Goal: Information Seeking & Learning: Learn about a topic

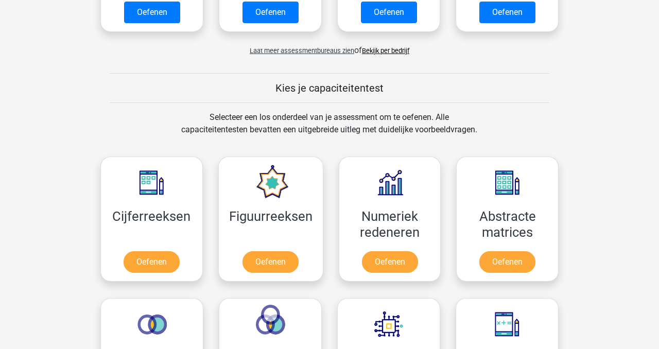
scroll to position [357, 0]
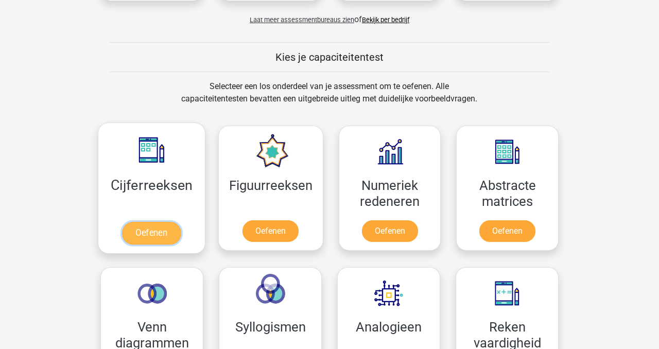
click at [168, 228] on link "Oefenen" at bounding box center [151, 233] width 59 height 23
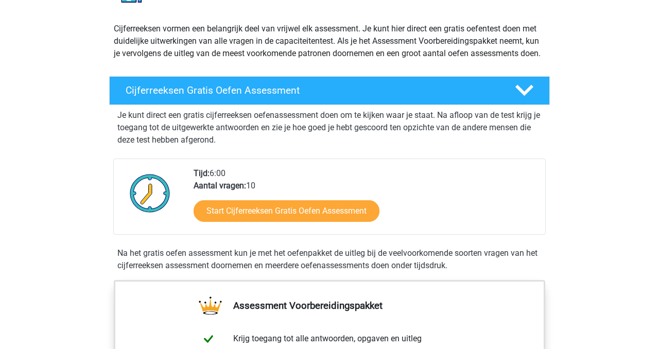
scroll to position [140, 0]
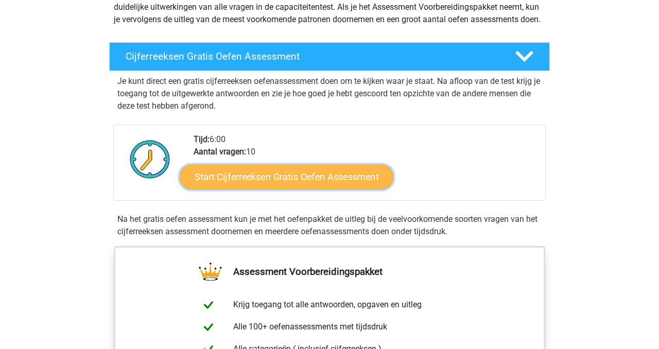
click at [316, 189] on link "Start Cijferreeksen Gratis Oefen Assessment" at bounding box center [287, 176] width 214 height 25
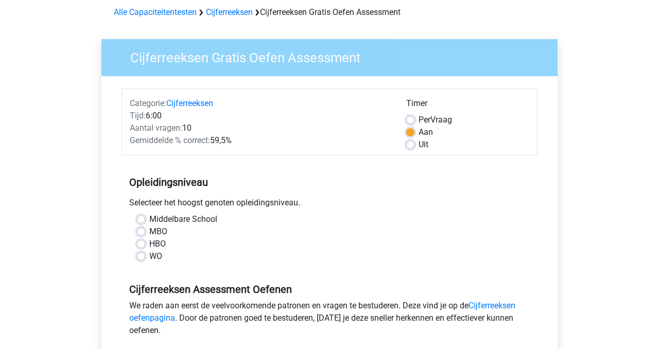
scroll to position [79, 0]
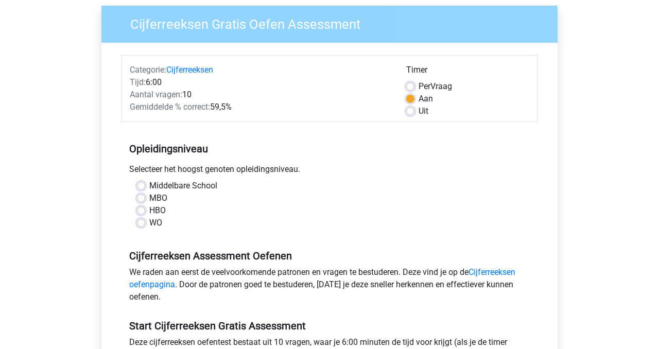
click at [149, 225] on label "WO" at bounding box center [155, 223] width 13 height 12
click at [143, 225] on input "WO" at bounding box center [141, 222] width 8 height 10
radio input "true"
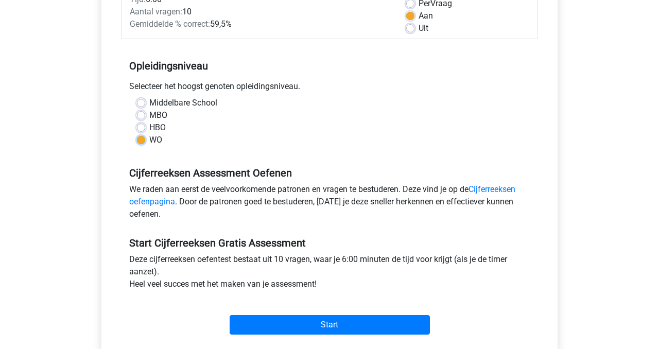
scroll to position [197, 0]
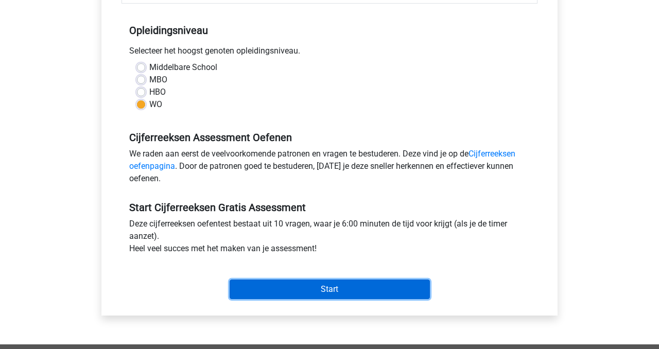
click at [265, 291] on input "Start" at bounding box center [330, 290] width 200 height 20
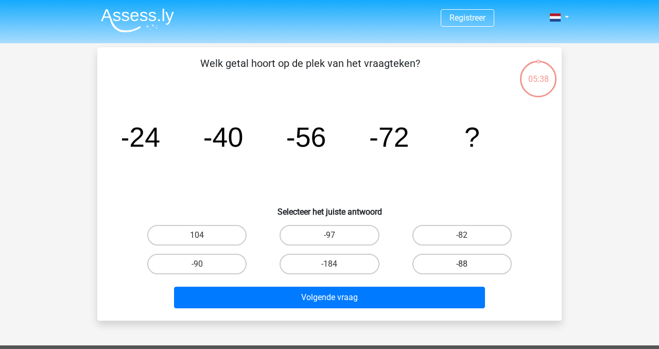
click at [482, 265] on label "-88" at bounding box center [461, 264] width 99 height 21
click at [469, 265] on input "-88" at bounding box center [465, 267] width 7 height 7
radio input "true"
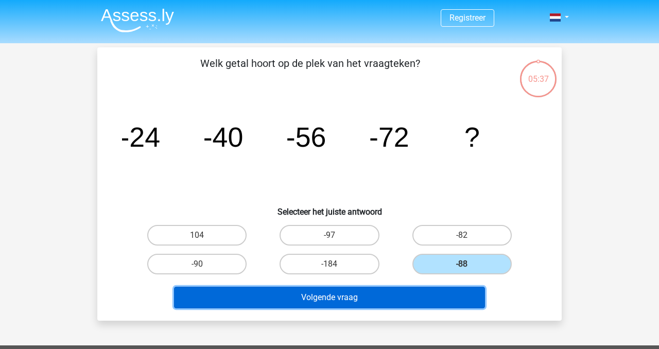
click at [410, 292] on button "Volgende vraag" at bounding box center [329, 298] width 311 height 22
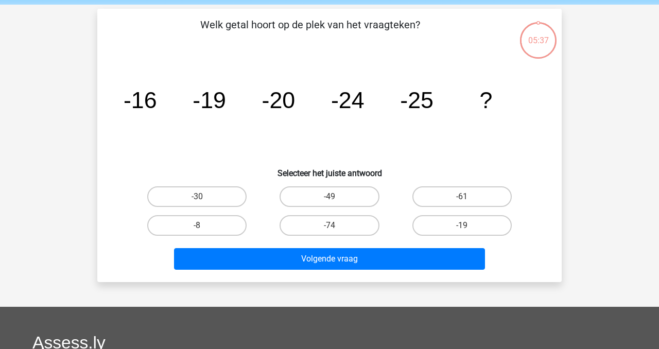
scroll to position [47, 0]
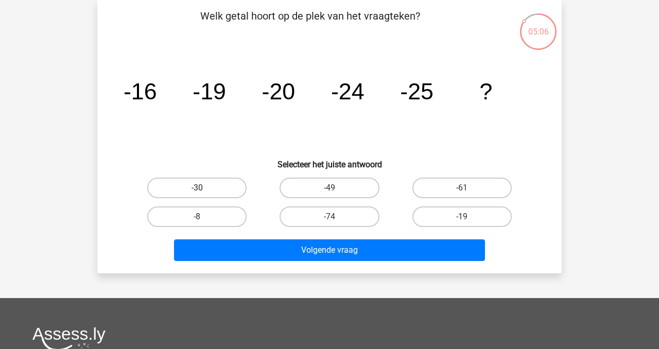
click at [220, 189] on label "-30" at bounding box center [196, 188] width 99 height 21
click at [204, 189] on input "-30" at bounding box center [200, 191] width 7 height 7
radio input "true"
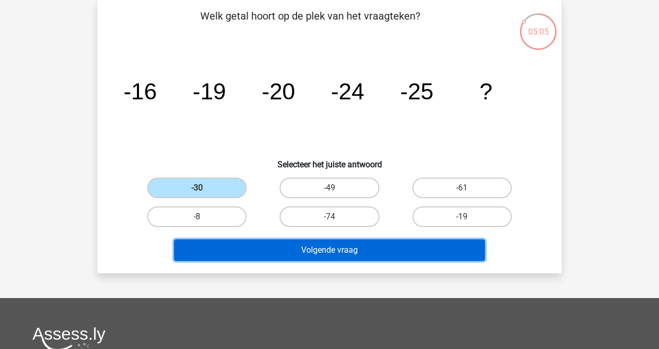
click at [263, 241] on button "Volgende vraag" at bounding box center [329, 250] width 311 height 22
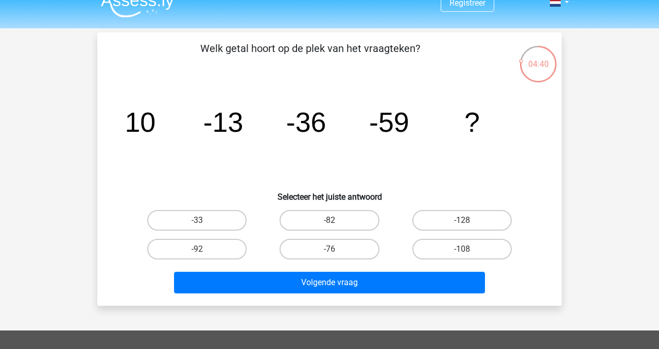
scroll to position [0, 0]
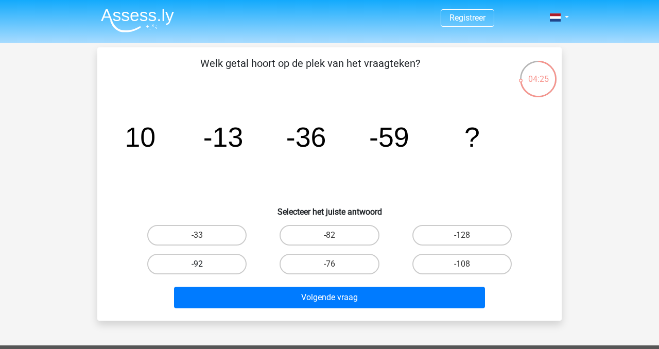
click at [229, 271] on label "-92" at bounding box center [196, 264] width 99 height 21
click at [204, 271] on input "-92" at bounding box center [200, 267] width 7 height 7
radio input "true"
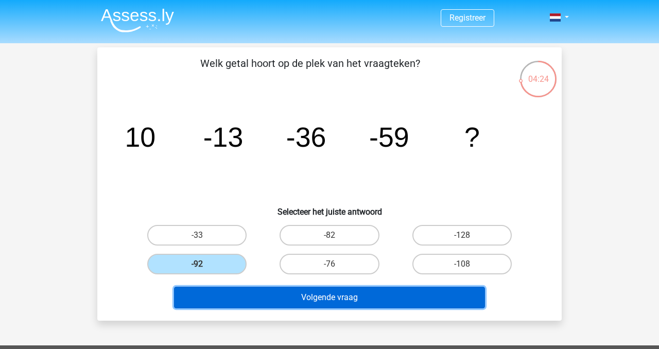
click at [285, 303] on button "Volgende vraag" at bounding box center [329, 298] width 311 height 22
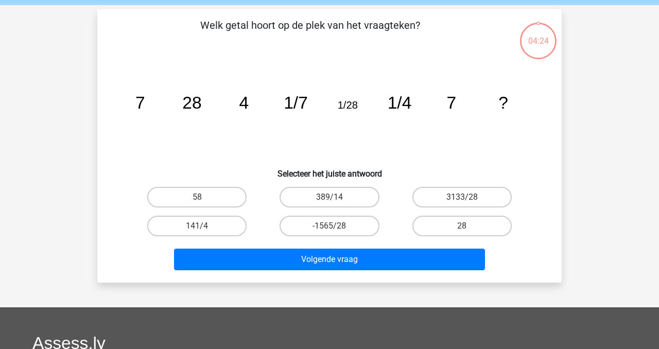
scroll to position [47, 0]
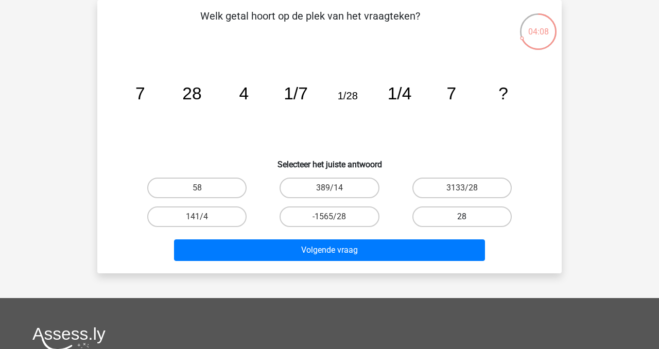
click at [463, 215] on label "28" at bounding box center [461, 216] width 99 height 21
click at [463, 217] on input "28" at bounding box center [465, 220] width 7 height 7
radio input "true"
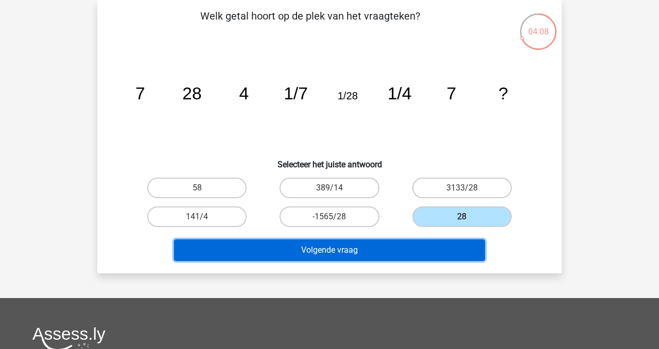
click at [402, 253] on button "Volgende vraag" at bounding box center [329, 250] width 311 height 22
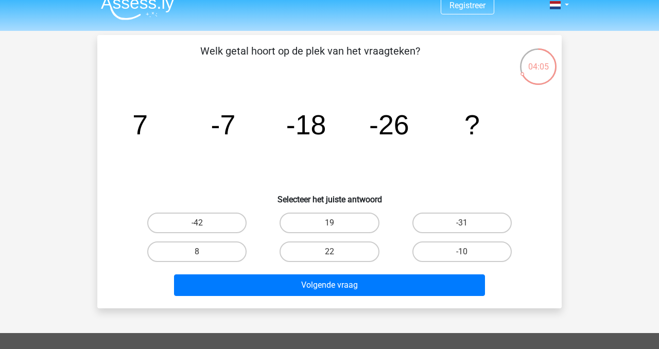
scroll to position [13, 0]
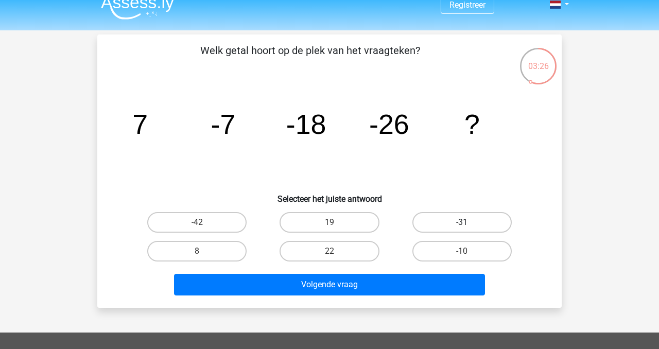
click at [442, 229] on label "-31" at bounding box center [461, 222] width 99 height 21
click at [462, 229] on input "-31" at bounding box center [465, 225] width 7 height 7
radio input "true"
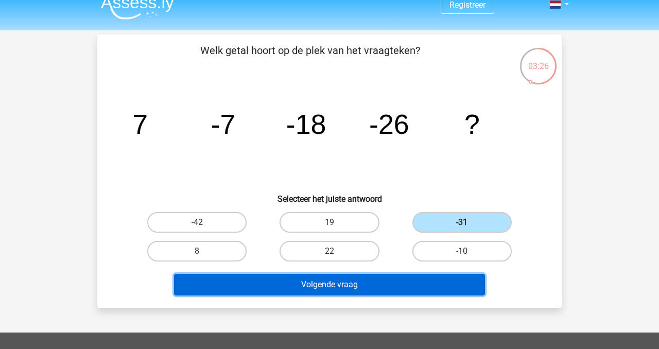
click at [419, 285] on button "Volgende vraag" at bounding box center [329, 285] width 311 height 22
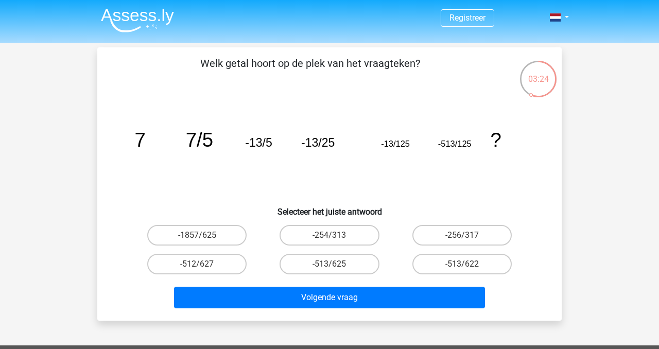
scroll to position [0, 0]
click at [350, 242] on label "-254/313" at bounding box center [329, 235] width 99 height 21
click at [336, 242] on input "-254/313" at bounding box center [333, 238] width 7 height 7
radio input "true"
click at [366, 284] on div "Volgende vraag" at bounding box center [329, 296] width 431 height 34
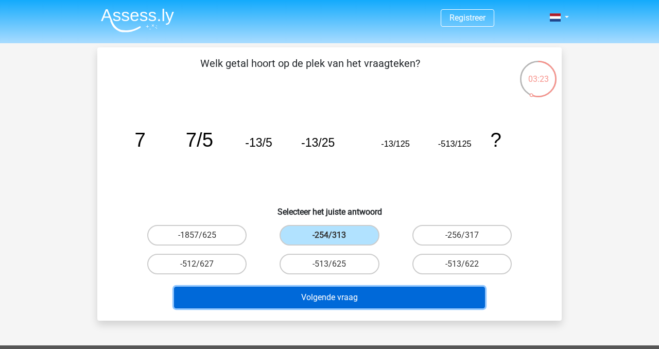
click at [366, 295] on button "Volgende vraag" at bounding box center [329, 298] width 311 height 22
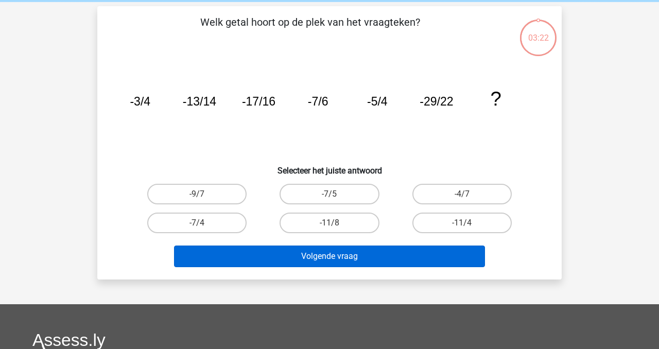
scroll to position [47, 0]
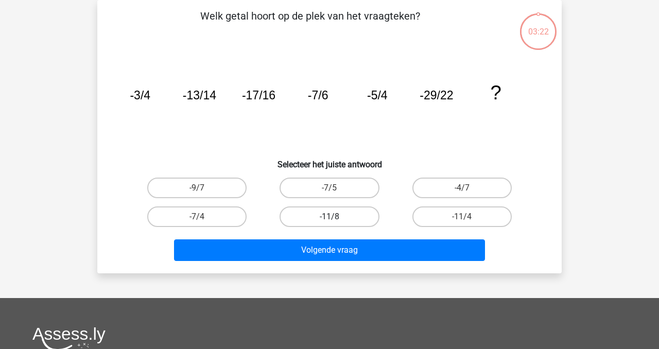
click at [345, 206] on label "-11/8" at bounding box center [329, 216] width 99 height 21
click at [336, 217] on input "-11/8" at bounding box center [333, 220] width 7 height 7
radio input "true"
click at [353, 261] on div "Volgende vraag" at bounding box center [329, 252] width 397 height 26
click at [354, 238] on div "Volgende vraag" at bounding box center [329, 248] width 431 height 34
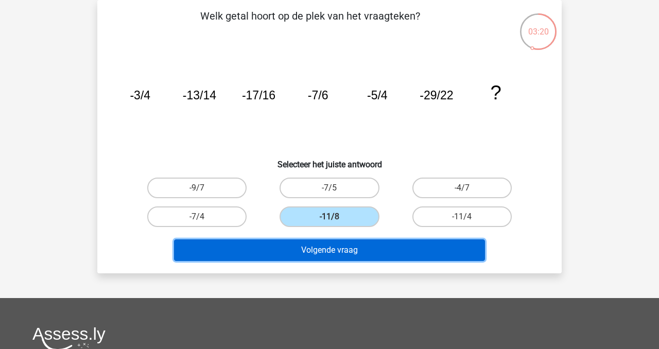
click at [354, 250] on button "Volgende vraag" at bounding box center [329, 250] width 311 height 22
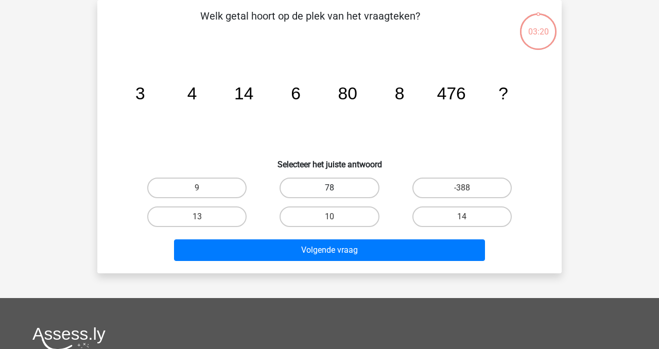
click at [305, 185] on label "78" at bounding box center [329, 188] width 99 height 21
click at [330, 188] on input "78" at bounding box center [333, 191] width 7 height 7
radio input "true"
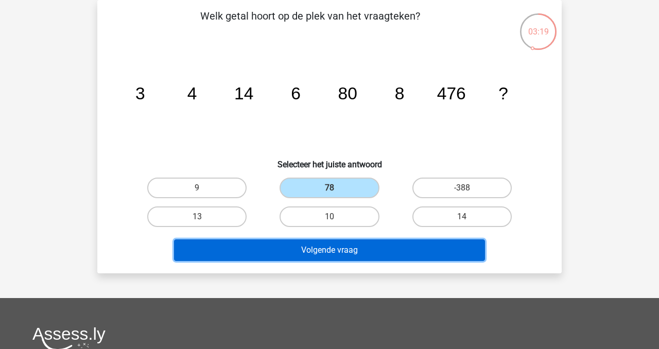
click at [321, 246] on button "Volgende vraag" at bounding box center [329, 250] width 311 height 22
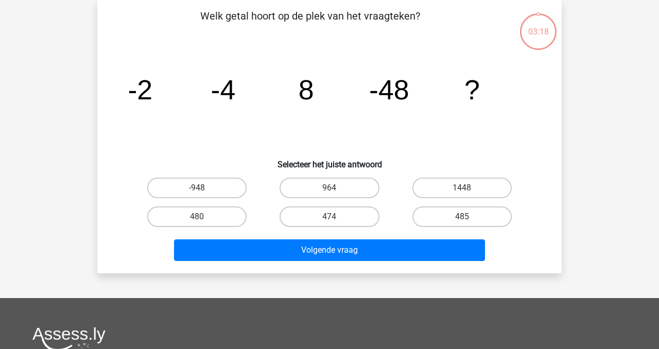
click at [442, 201] on div "1448" at bounding box center [462, 188] width 132 height 29
click at [442, 197] on label "1448" at bounding box center [461, 188] width 99 height 21
click at [462, 195] on input "1448" at bounding box center [465, 191] width 7 height 7
radio input "true"
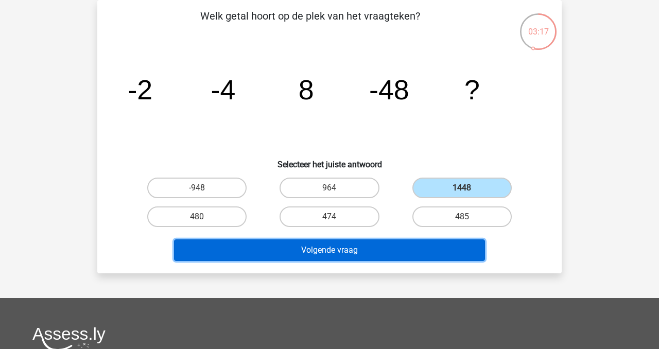
click at [421, 249] on button "Volgende vraag" at bounding box center [329, 250] width 311 height 22
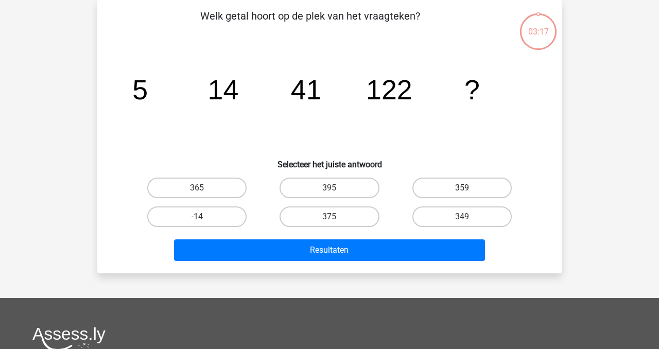
click at [447, 197] on label "359" at bounding box center [461, 188] width 99 height 21
click at [462, 195] on input "359" at bounding box center [465, 191] width 7 height 7
radio input "true"
click at [434, 232] on div "Resultaten" at bounding box center [329, 248] width 431 height 34
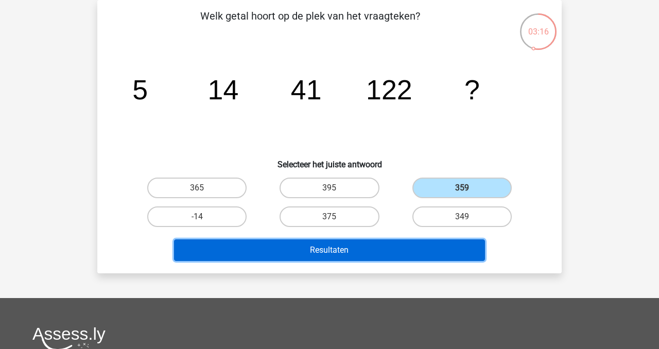
click at [434, 242] on button "Resultaten" at bounding box center [329, 250] width 311 height 22
